Goal: Task Accomplishment & Management: Complete application form

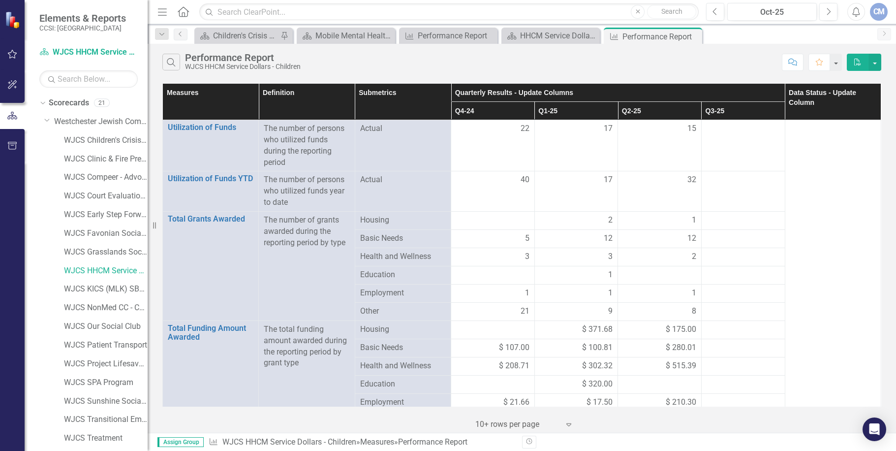
scroll to position [91, 0]
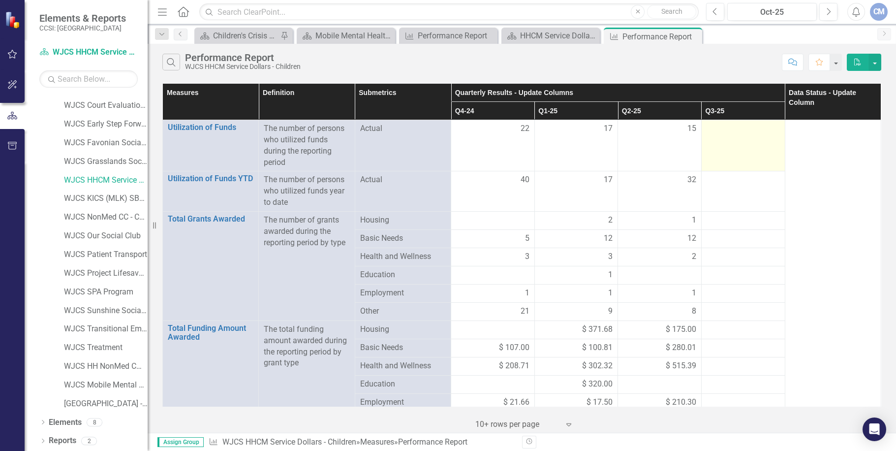
click at [736, 130] on div at bounding box center [743, 129] width 73 height 12
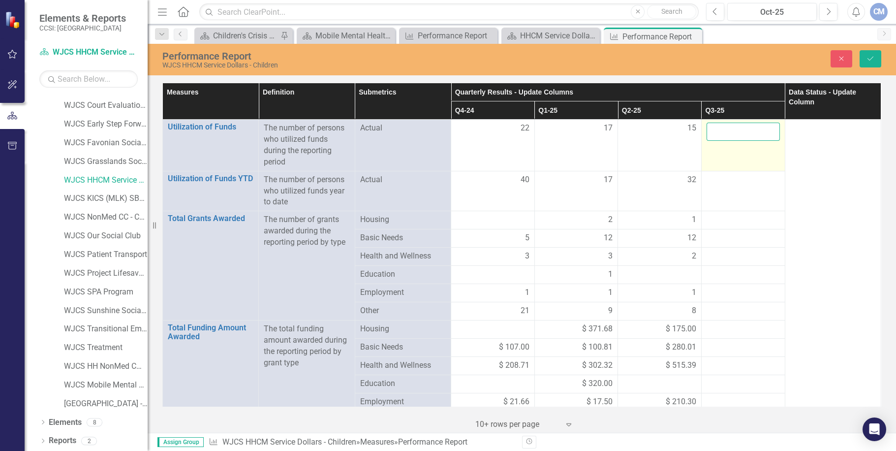
click at [728, 134] on input "number" at bounding box center [743, 132] width 73 height 18
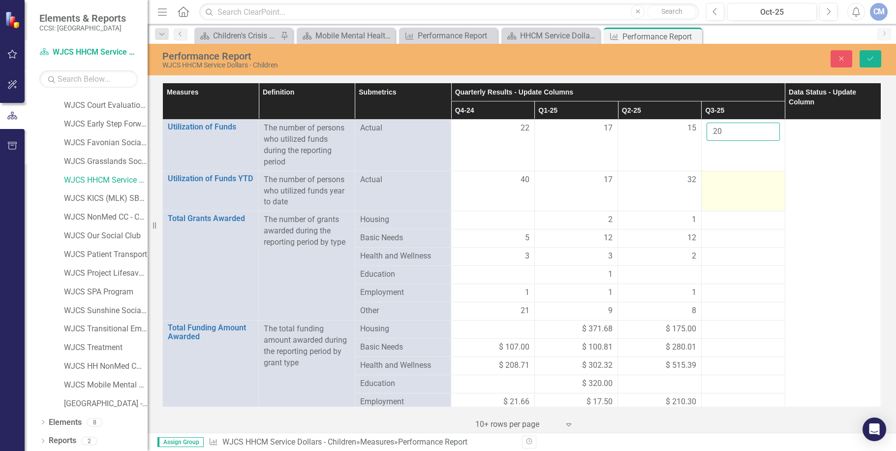
type input "20"
click at [731, 184] on div at bounding box center [743, 180] width 73 height 12
drag, startPoint x: 731, startPoint y: 184, endPoint x: 736, endPoint y: 219, distance: 35.2
click at [736, 219] on div at bounding box center [743, 220] width 73 height 12
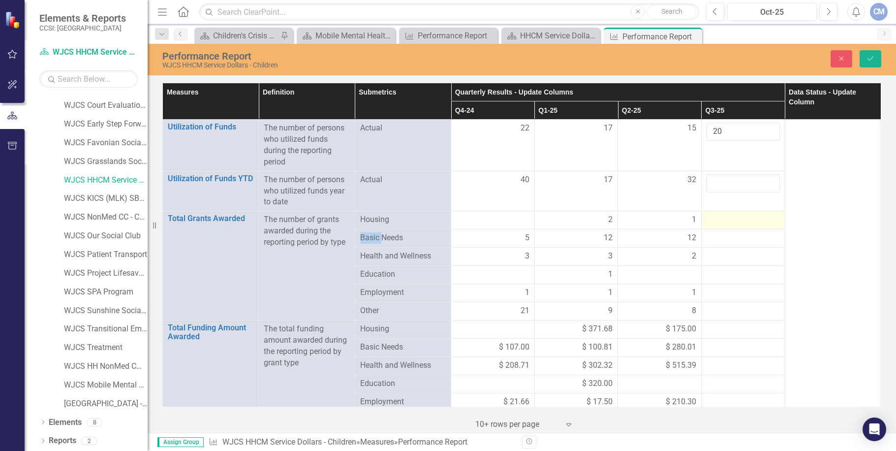
click at [736, 219] on div at bounding box center [743, 220] width 73 height 12
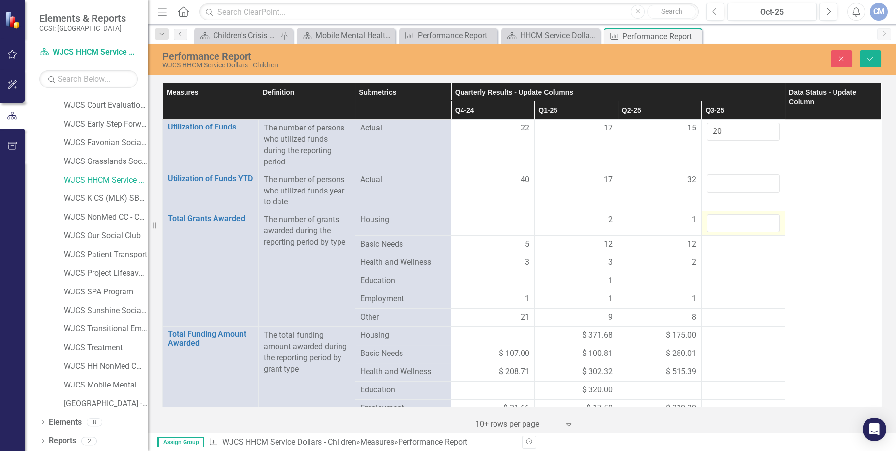
click at [736, 219] on input "number" at bounding box center [743, 223] width 73 height 18
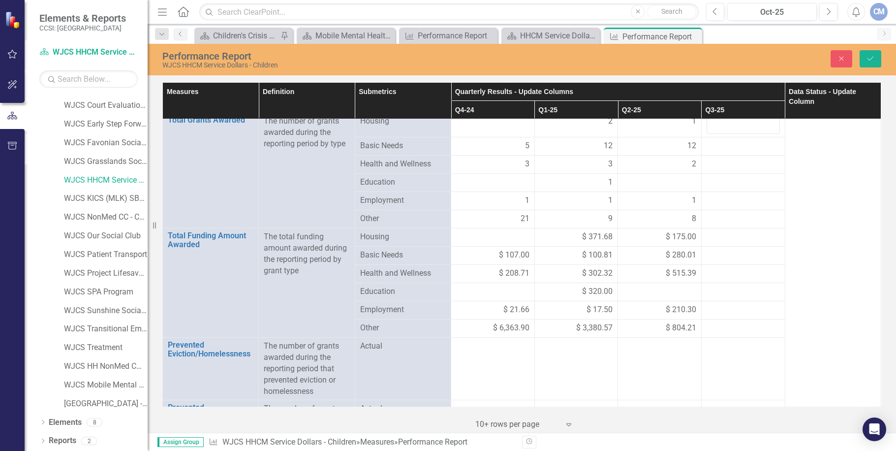
scroll to position [104, 0]
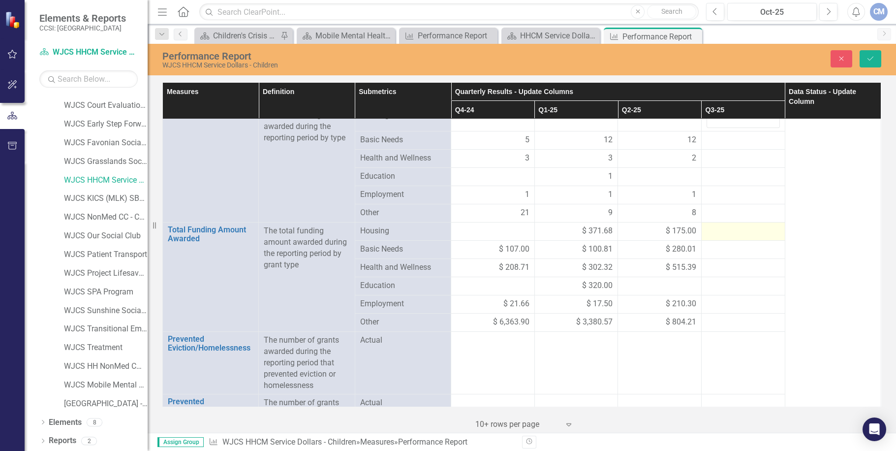
click at [726, 230] on div at bounding box center [743, 231] width 73 height 12
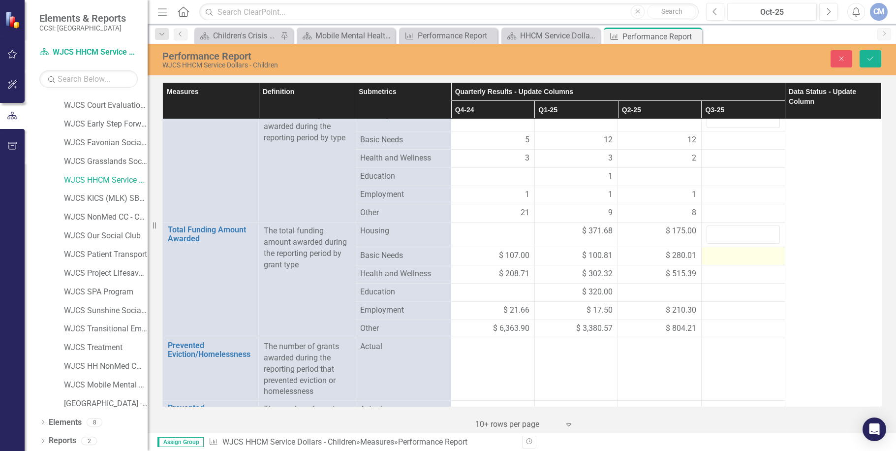
click at [734, 256] on div at bounding box center [743, 256] width 73 height 12
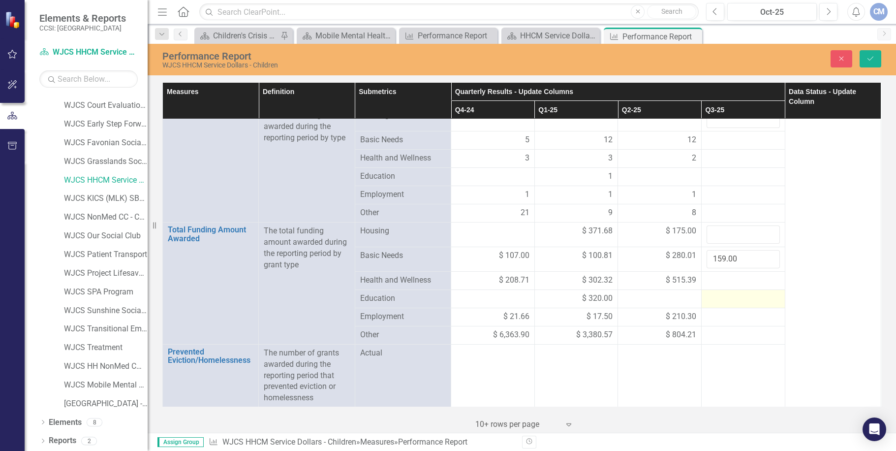
type input "159.00"
click at [714, 298] on div at bounding box center [743, 299] width 73 height 12
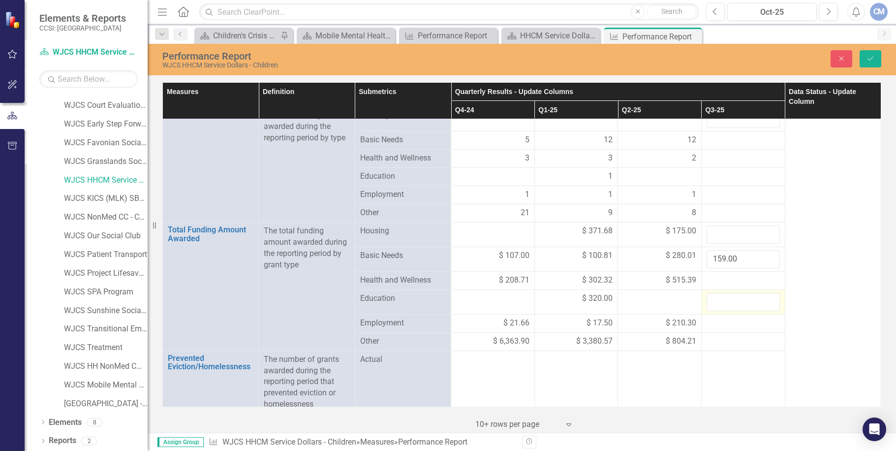
click at [714, 298] on input "number" at bounding box center [743, 302] width 73 height 18
type input "50.33"
click at [718, 280] on div at bounding box center [743, 281] width 73 height 12
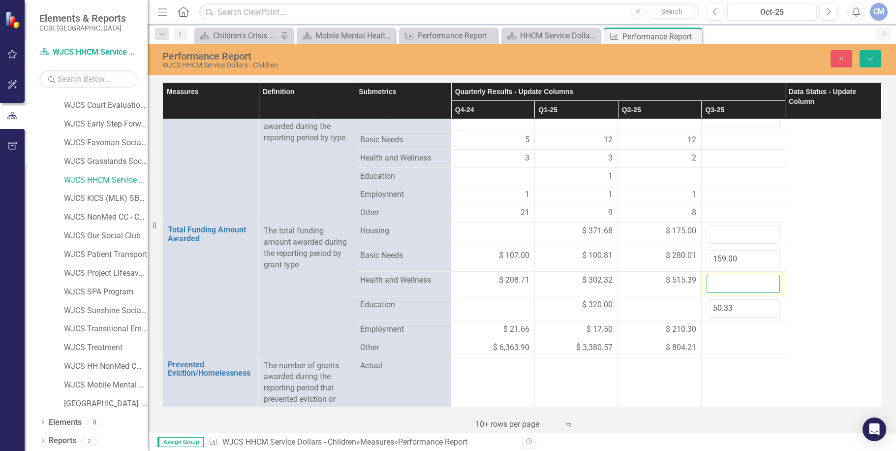
click at [718, 280] on input "number" at bounding box center [743, 284] width 73 height 18
type input "6"
type input "1114.47"
click at [725, 330] on div at bounding box center [743, 330] width 73 height 12
click at [727, 346] on div at bounding box center [743, 348] width 73 height 12
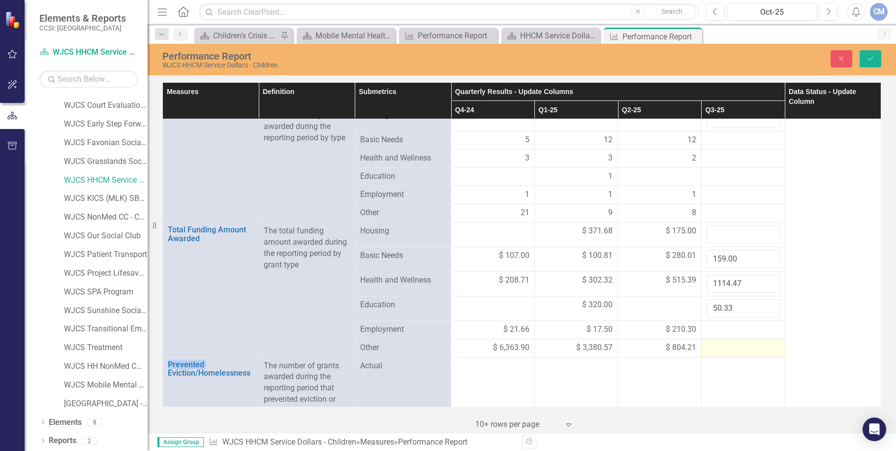
click at [727, 346] on div at bounding box center [743, 348] width 73 height 12
click at [727, 346] on input "number" at bounding box center [743, 351] width 73 height 18
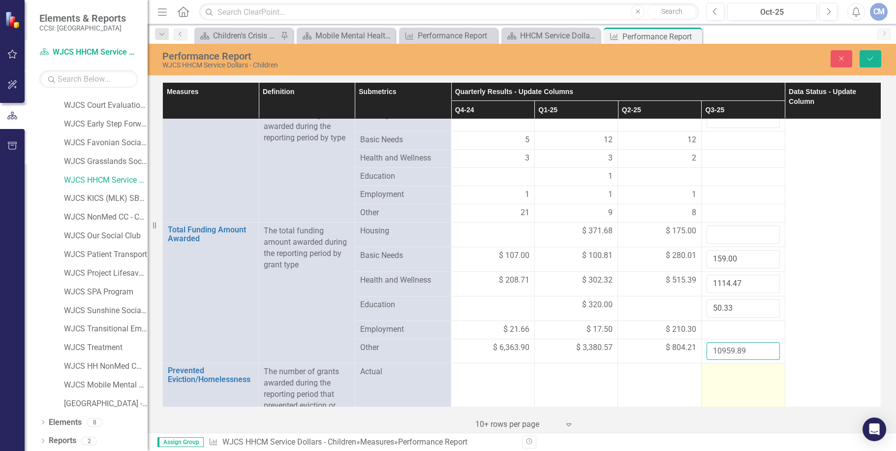
type input "10959.89"
click at [743, 379] on td at bounding box center [743, 394] width 84 height 63
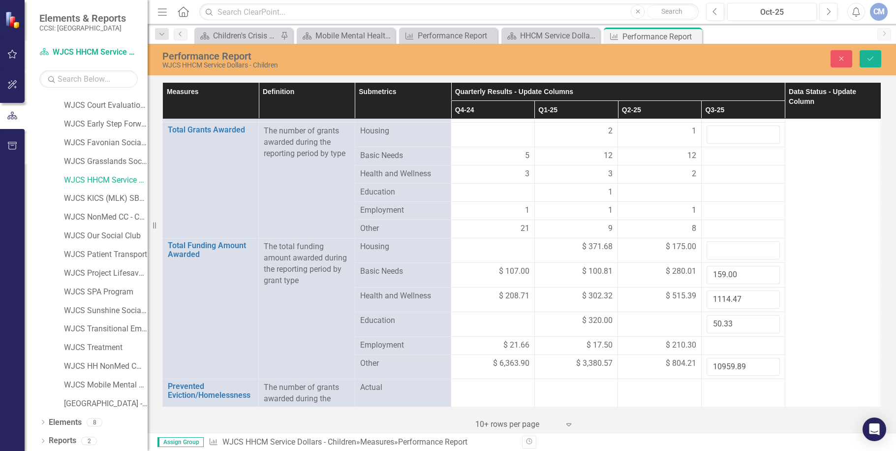
scroll to position [89, 0]
click at [737, 225] on div at bounding box center [743, 228] width 73 height 12
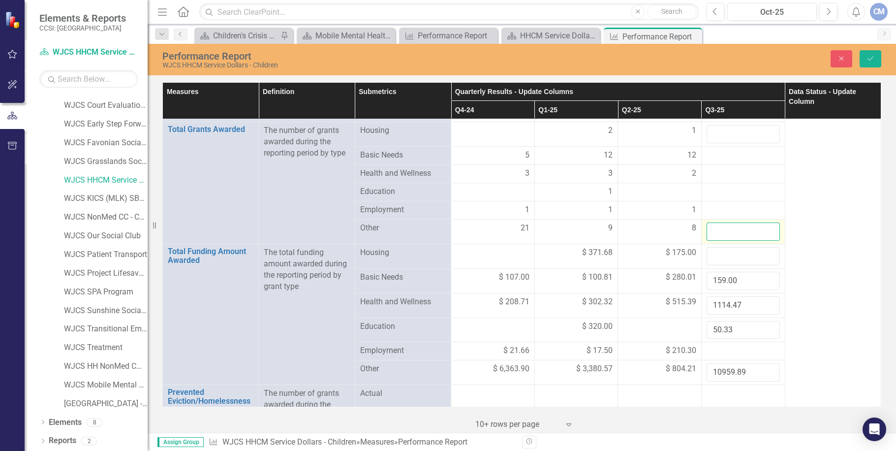
click at [737, 225] on input "number" at bounding box center [743, 231] width 73 height 18
click at [719, 173] on div at bounding box center [743, 174] width 73 height 12
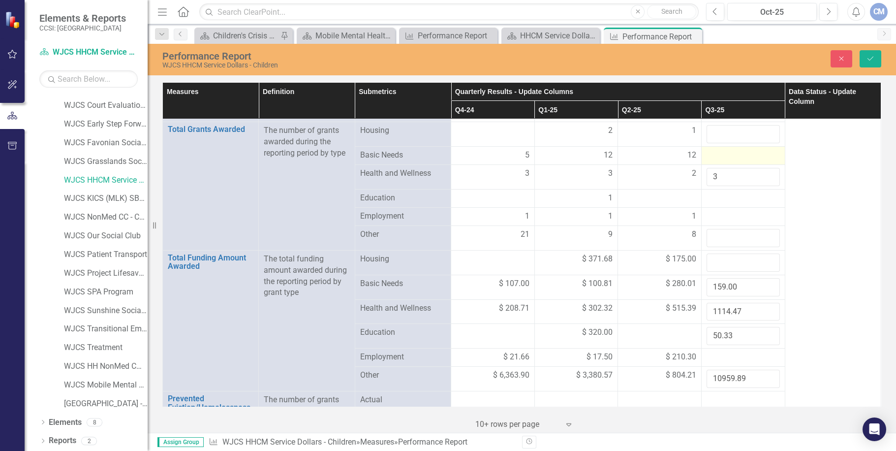
type input "3"
click at [726, 153] on div at bounding box center [743, 156] width 73 height 12
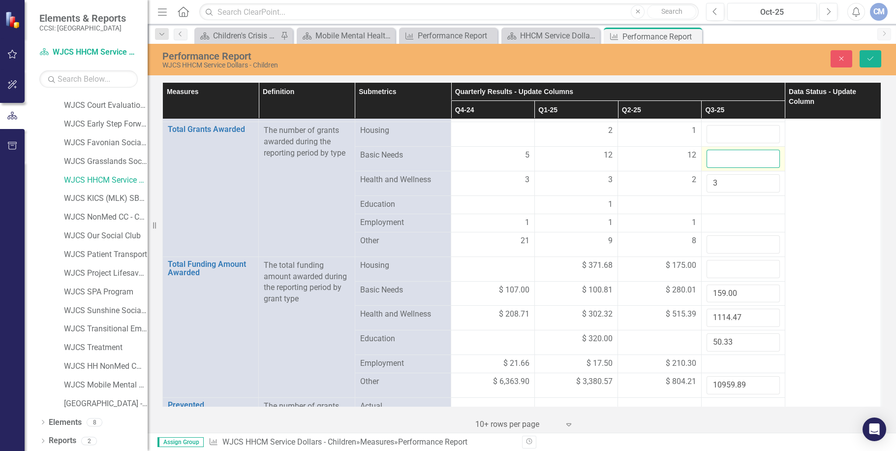
click at [726, 153] on input "number" at bounding box center [743, 159] width 73 height 18
click at [725, 203] on div at bounding box center [743, 205] width 73 height 12
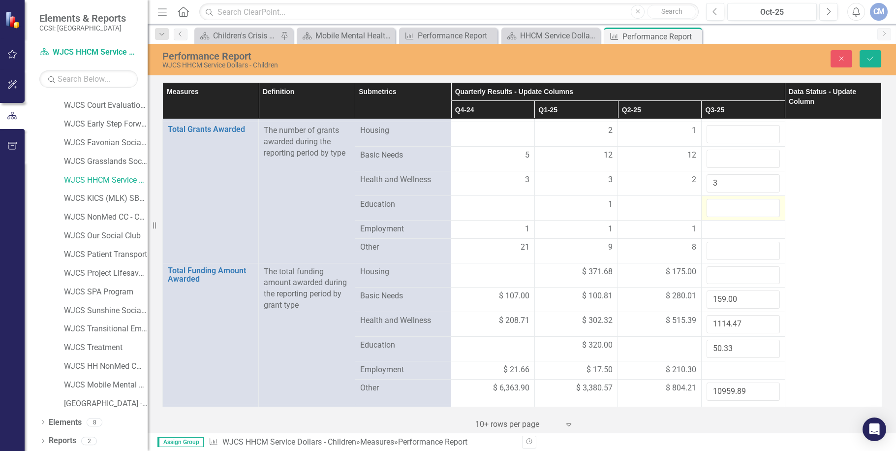
click at [725, 203] on input "number" at bounding box center [743, 208] width 73 height 18
type input "1"
click at [732, 157] on input "number" at bounding box center [743, 159] width 73 height 18
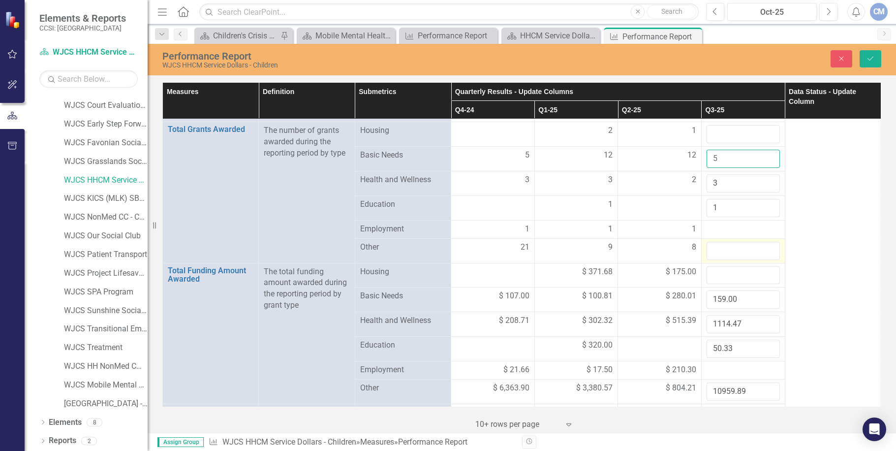
type input "5"
click at [724, 251] on input "number" at bounding box center [743, 251] width 73 height 18
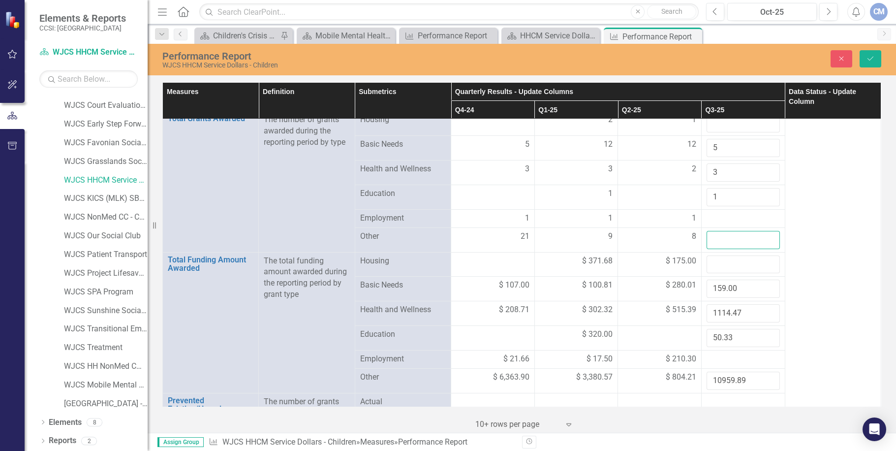
scroll to position [106, 0]
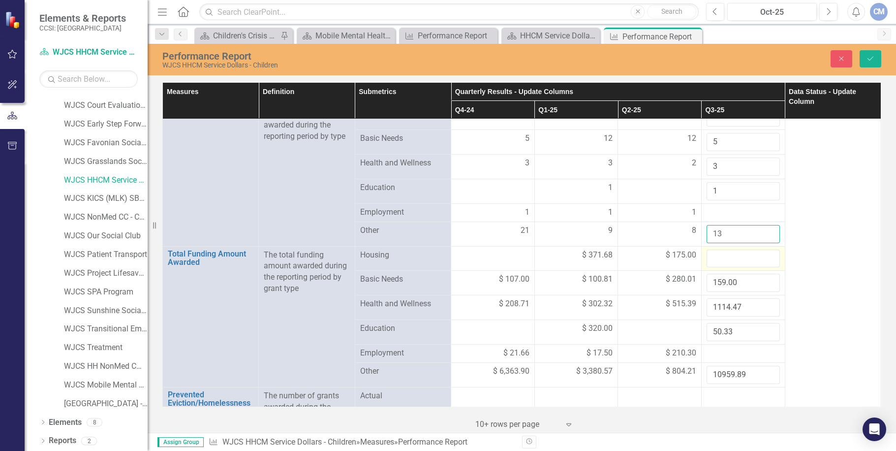
type input "13"
click at [750, 251] on input "number" at bounding box center [743, 259] width 73 height 18
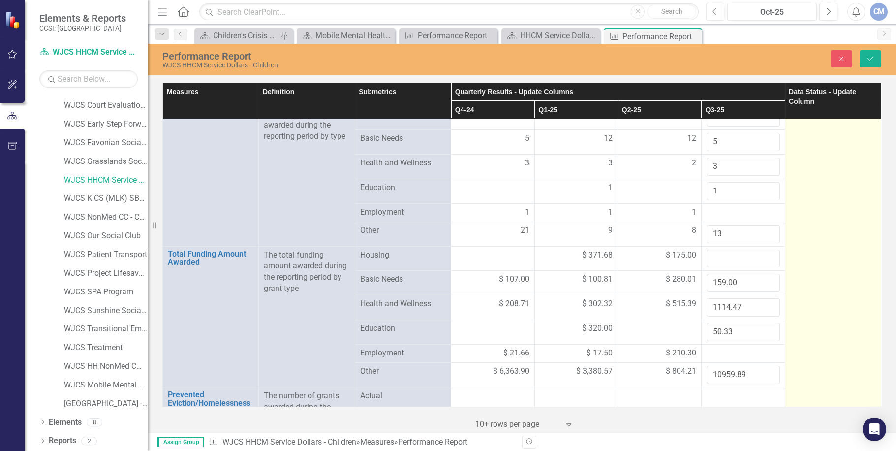
click at [828, 152] on td at bounding box center [833, 300] width 96 height 572
click at [829, 143] on td at bounding box center [833, 300] width 96 height 572
click at [829, 142] on td at bounding box center [833, 300] width 96 height 572
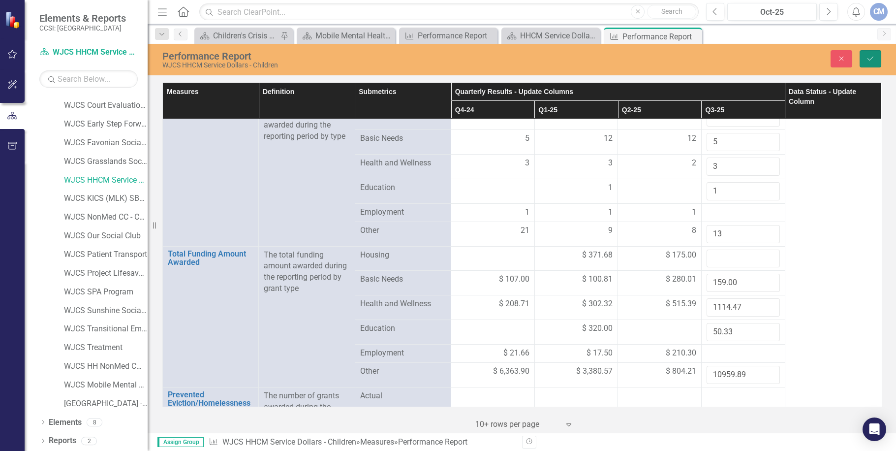
click at [870, 57] on icon "Save" at bounding box center [870, 58] width 9 height 7
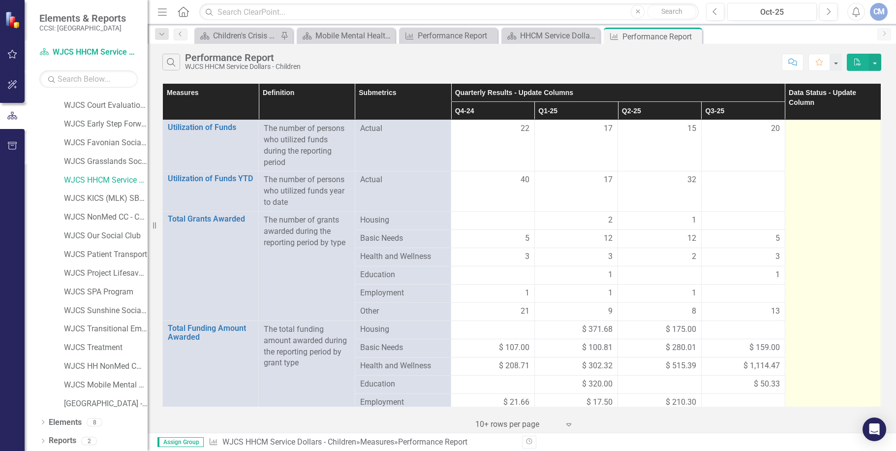
click at [828, 136] on td at bounding box center [833, 374] width 96 height 509
click at [831, 133] on div at bounding box center [833, 129] width 86 height 12
drag, startPoint x: 831, startPoint y: 133, endPoint x: 818, endPoint y: 125, distance: 15.3
click at [819, 124] on td at bounding box center [833, 374] width 96 height 509
click at [818, 127] on div at bounding box center [833, 129] width 86 height 12
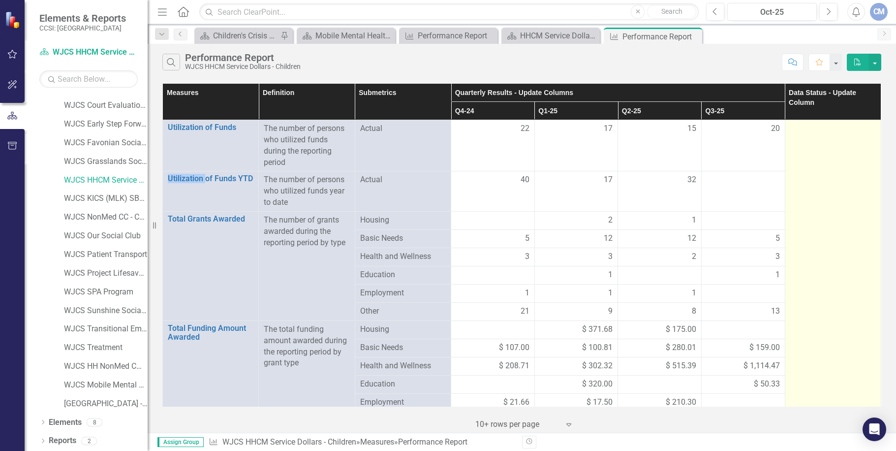
click at [818, 127] on div at bounding box center [833, 129] width 86 height 12
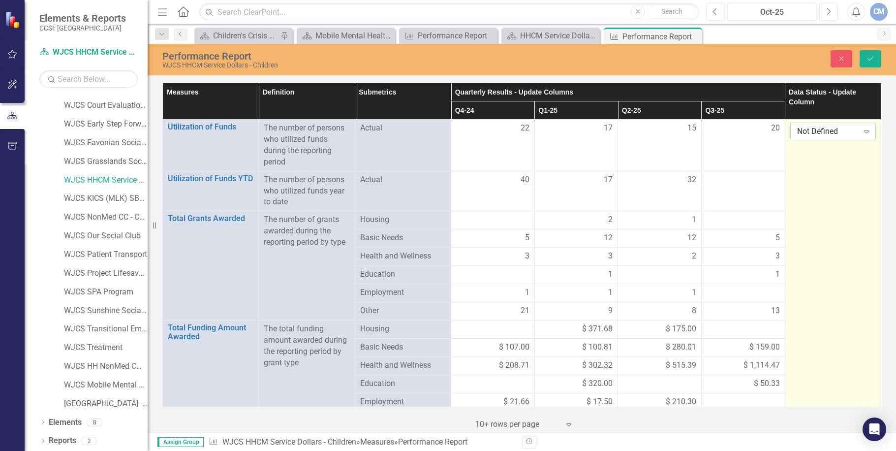
drag, startPoint x: 818, startPoint y: 127, endPoint x: 858, endPoint y: 127, distance: 40.4
click at [862, 127] on icon "Expand" at bounding box center [867, 131] width 10 height 8
click at [872, 59] on icon "Save" at bounding box center [870, 58] width 9 height 7
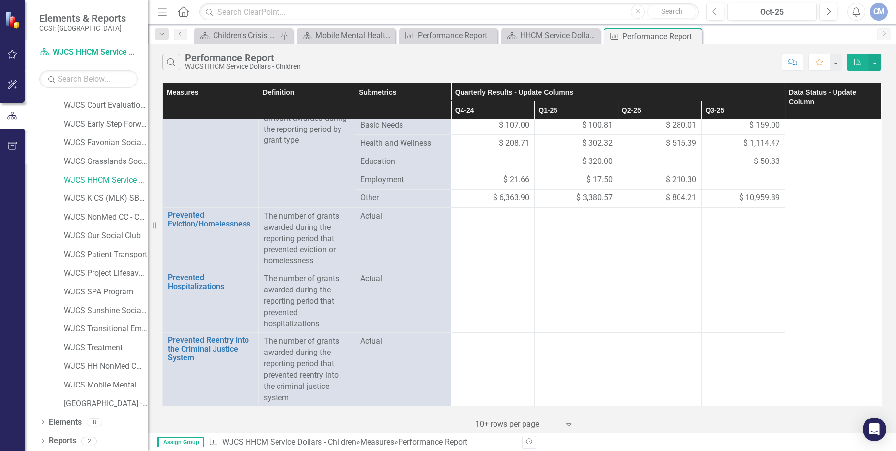
scroll to position [0, 0]
